Goal: Information Seeking & Learning: Learn about a topic

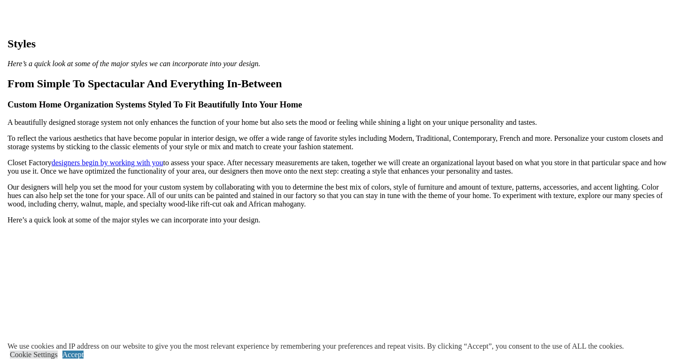
scroll to position [516, 0]
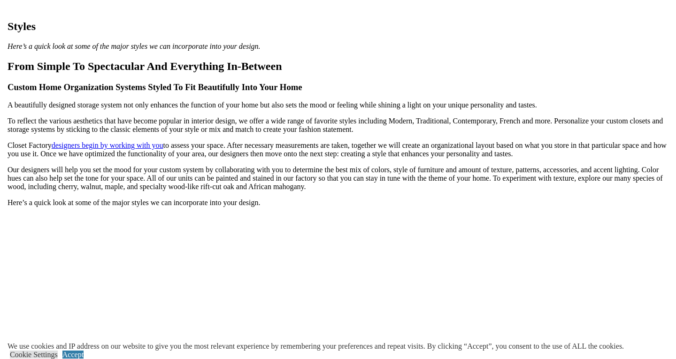
scroll to position [610, 0]
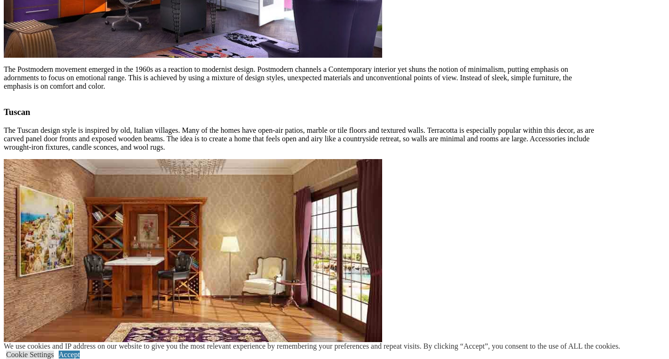
scroll to position [2728, 0]
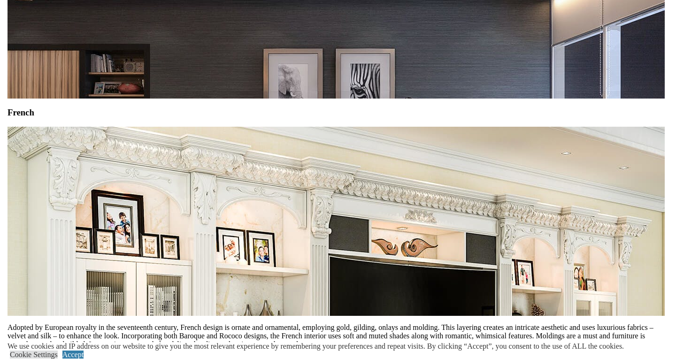
scroll to position [1648, 0]
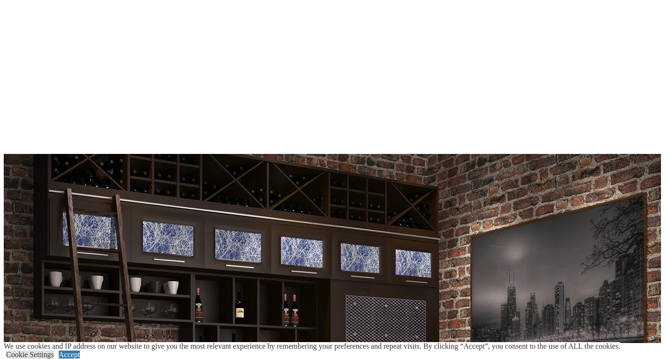
scroll to position [3629, 0]
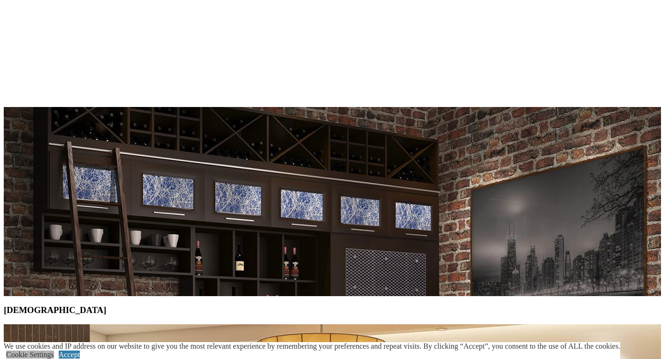
click at [54, 351] on link "Cookie Settings" at bounding box center [30, 355] width 48 height 8
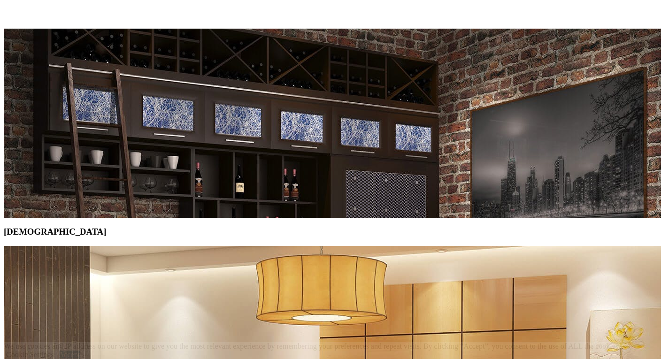
scroll to position [3722, 0]
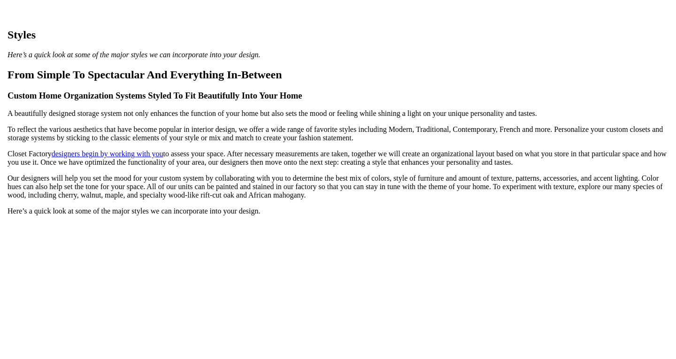
scroll to position [530, 0]
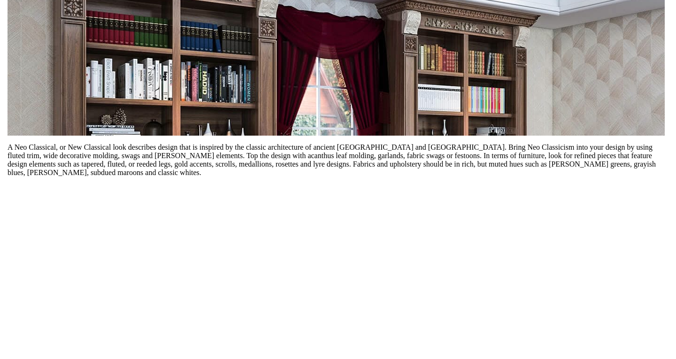
scroll to position [3150, 0]
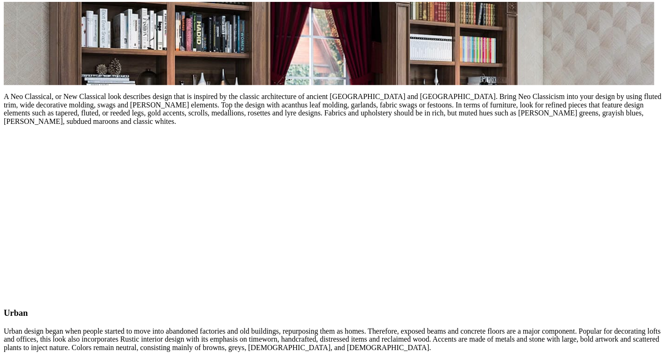
scroll to position [2714, 0]
